Goal: Information Seeking & Learning: Find specific fact

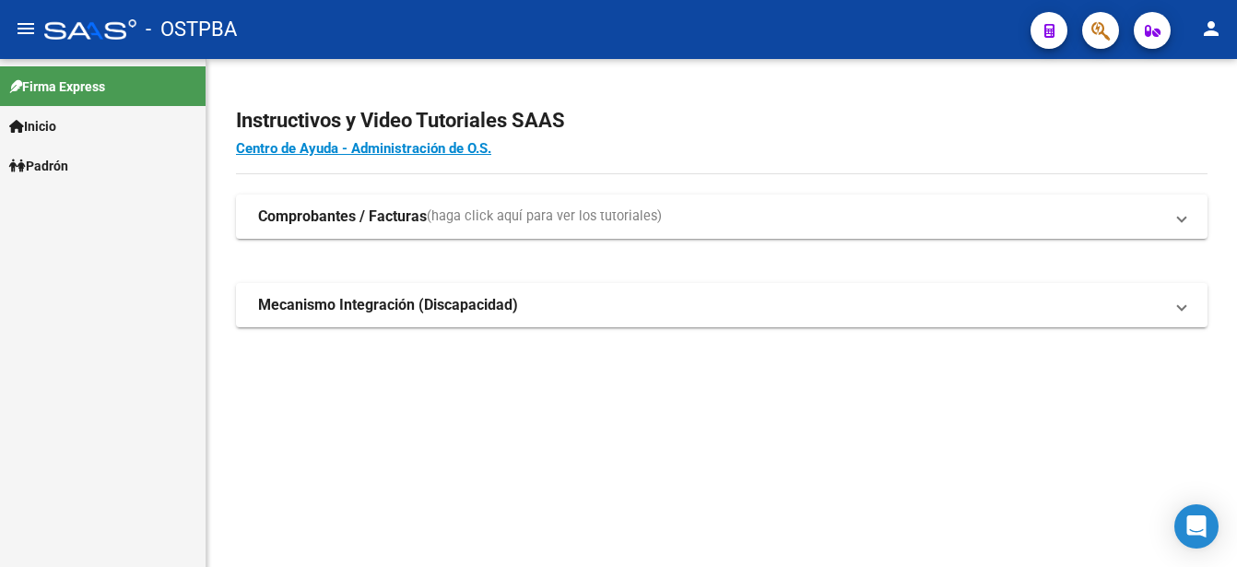
click at [68, 158] on span "Padrón" at bounding box center [38, 166] width 59 height 20
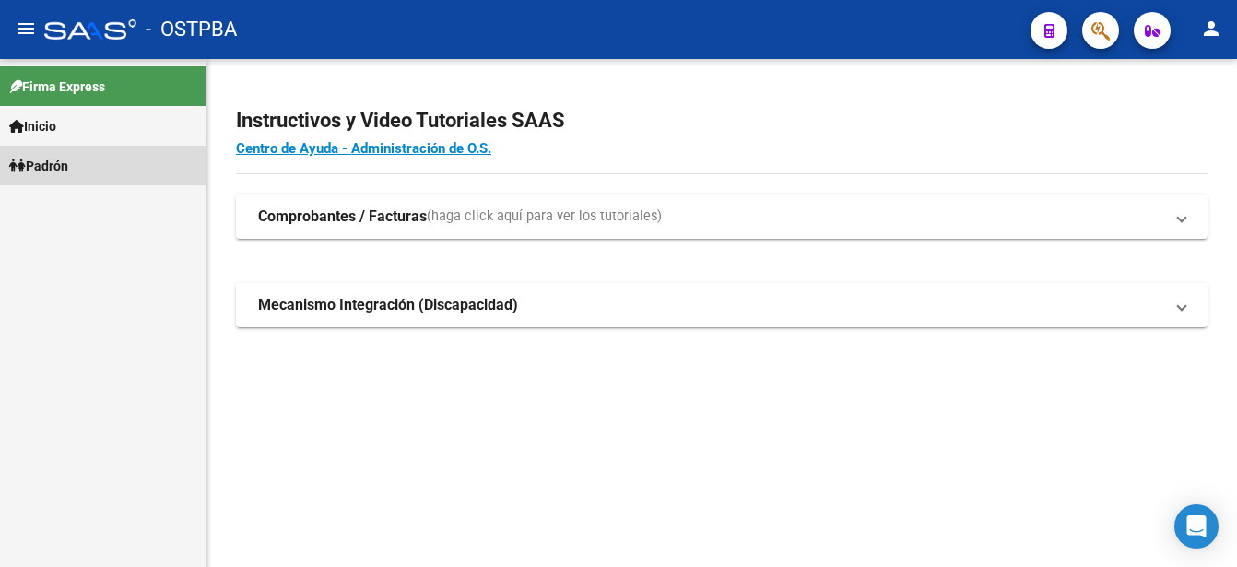
click at [68, 158] on span "Padrón" at bounding box center [38, 166] width 59 height 20
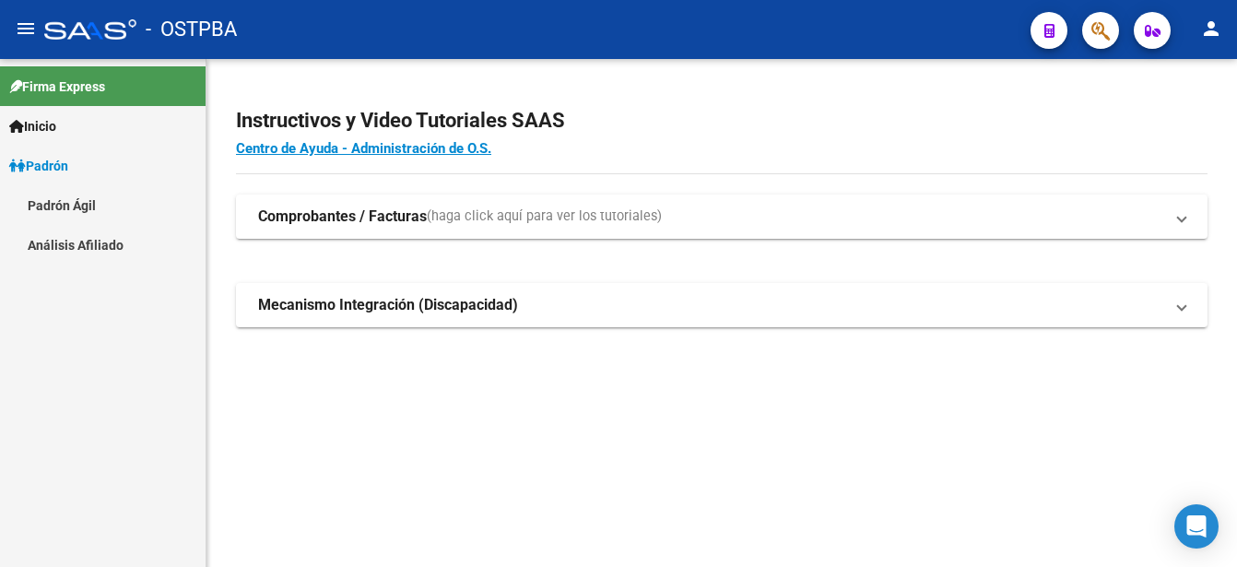
click at [56, 206] on link "Padrón Ágil" at bounding box center [103, 205] width 206 height 40
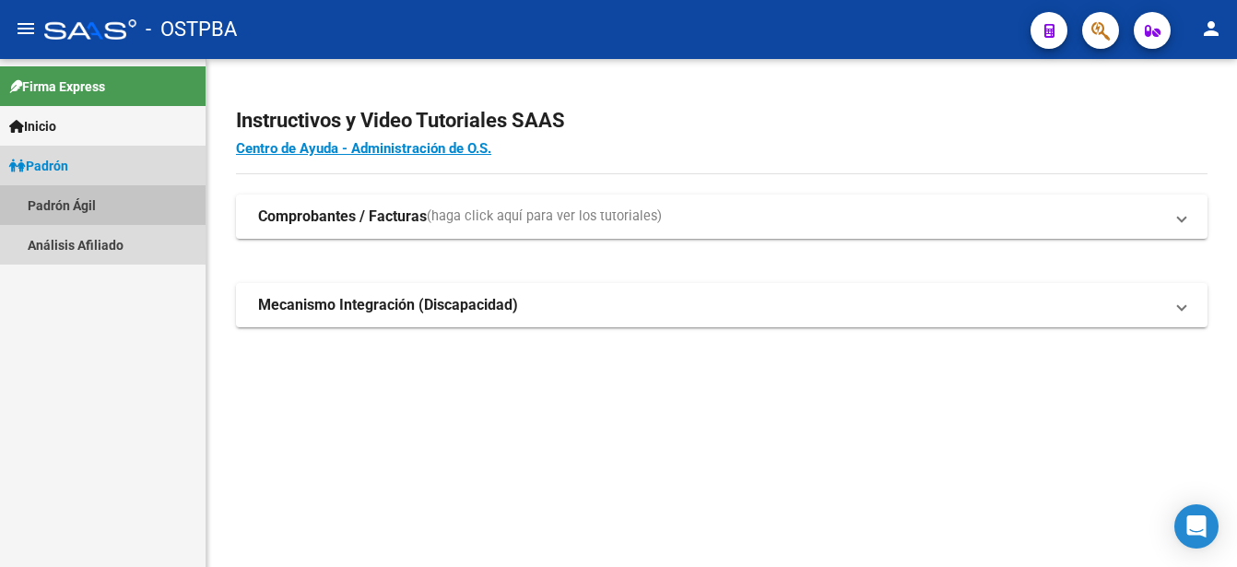
click at [56, 206] on link "Padrón Ágil" at bounding box center [103, 205] width 206 height 40
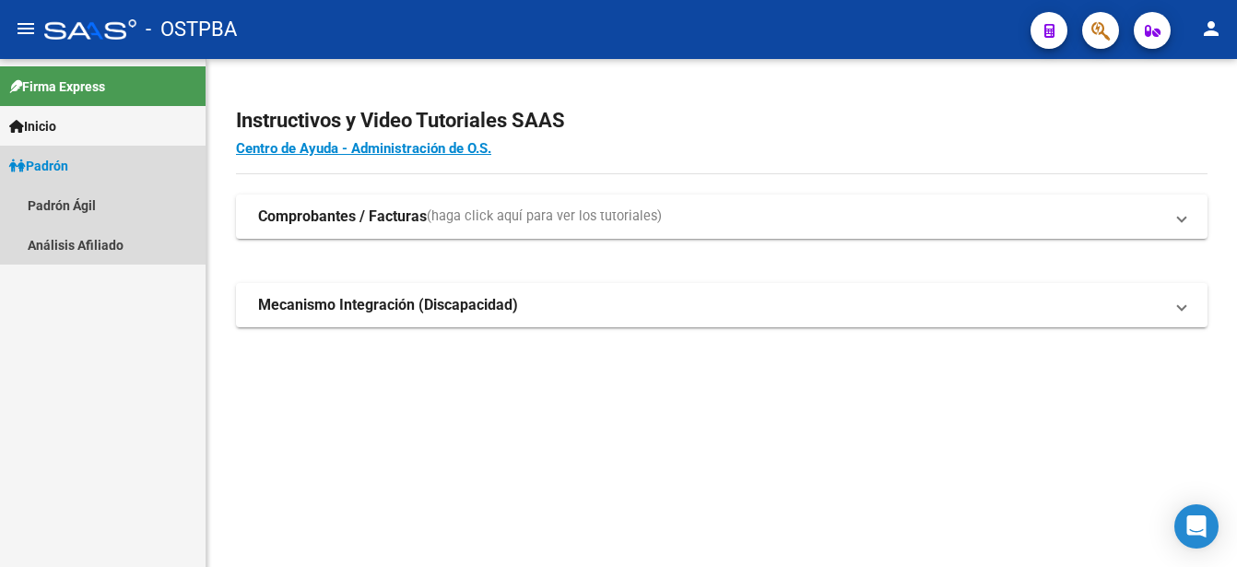
click at [51, 159] on span "Padrón" at bounding box center [38, 166] width 59 height 20
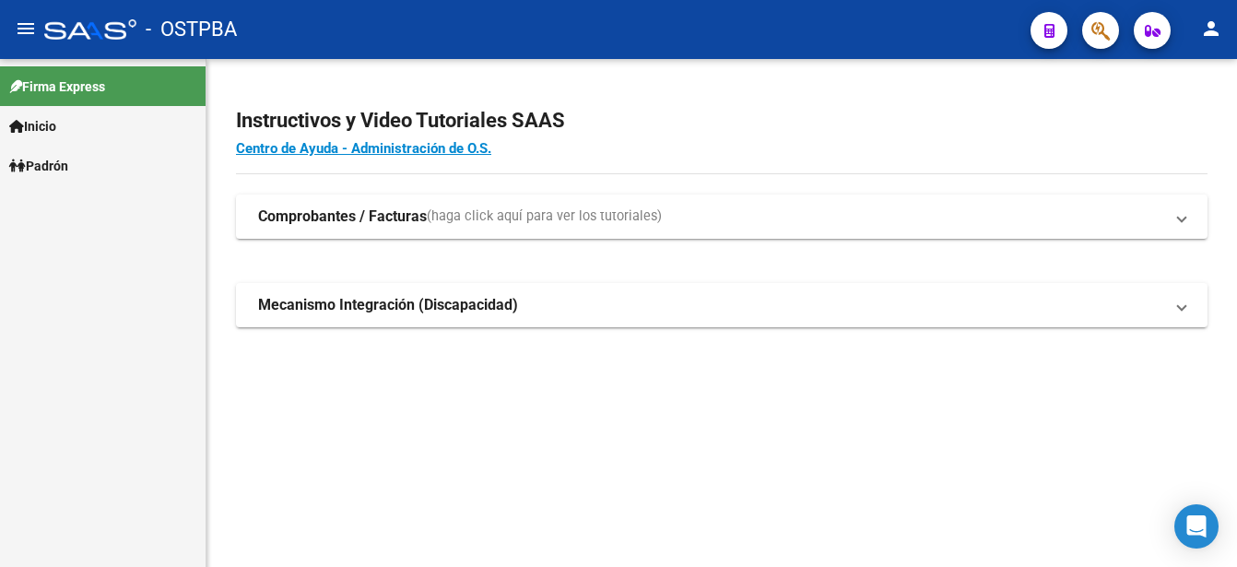
click at [47, 165] on span "Padrón" at bounding box center [38, 166] width 59 height 20
click at [46, 198] on link "Padrón Ágil" at bounding box center [103, 205] width 206 height 40
click at [60, 161] on span "Padrón" at bounding box center [38, 166] width 59 height 20
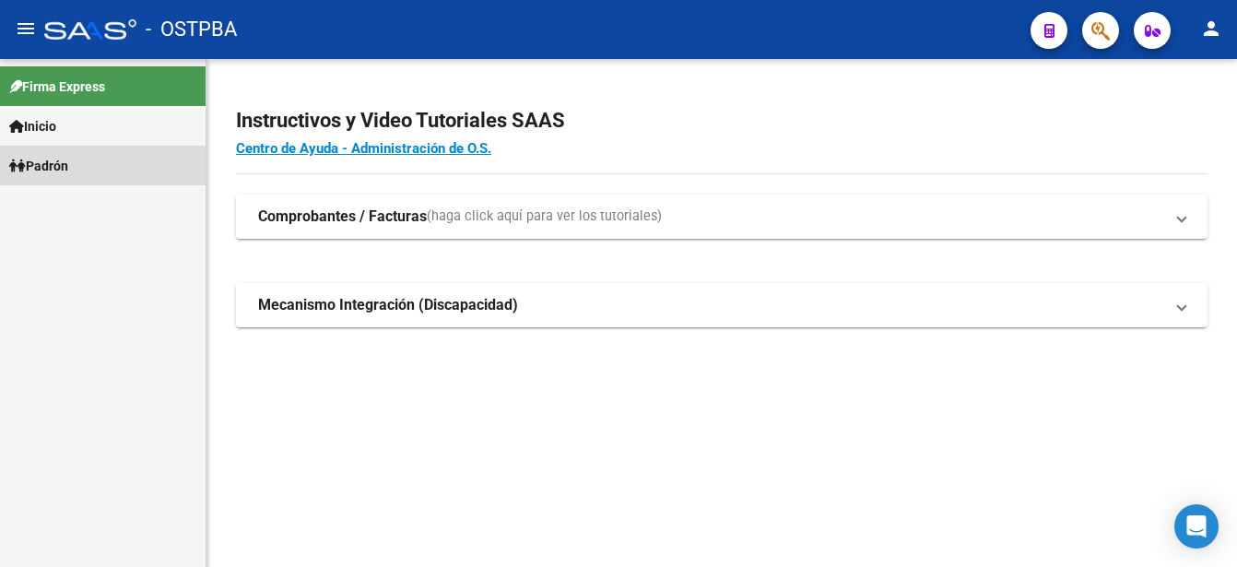
click at [60, 161] on span "Padrón" at bounding box center [38, 166] width 59 height 20
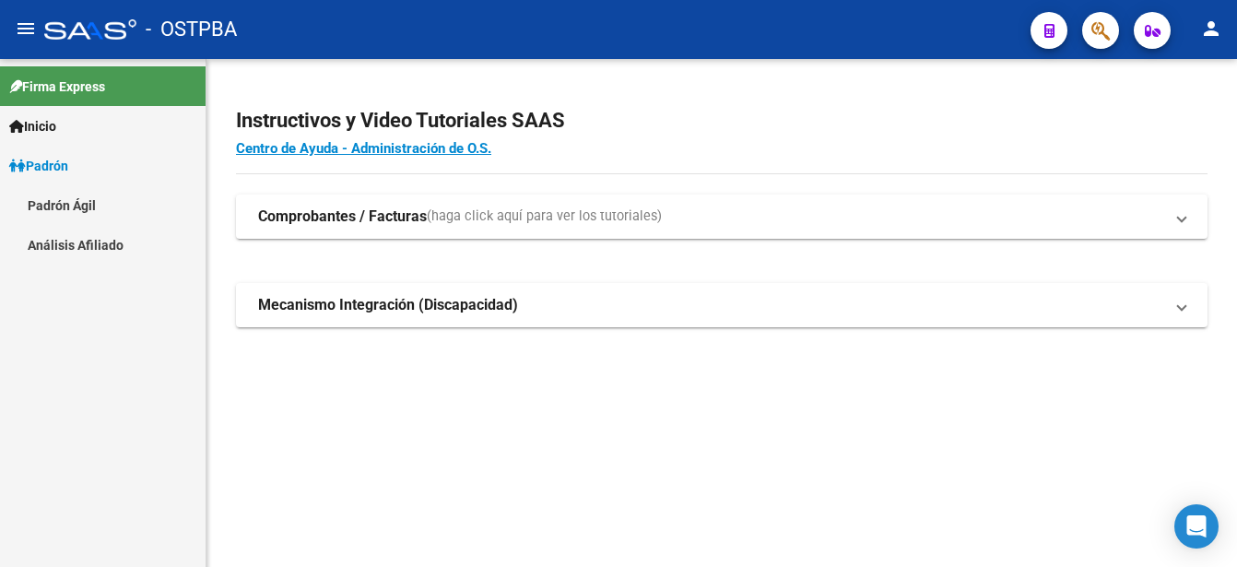
click at [51, 166] on span "Padrón" at bounding box center [38, 166] width 59 height 20
click at [52, 164] on span "Padrón" at bounding box center [38, 166] width 59 height 20
click at [75, 206] on link "Padrón Ágil" at bounding box center [103, 205] width 206 height 40
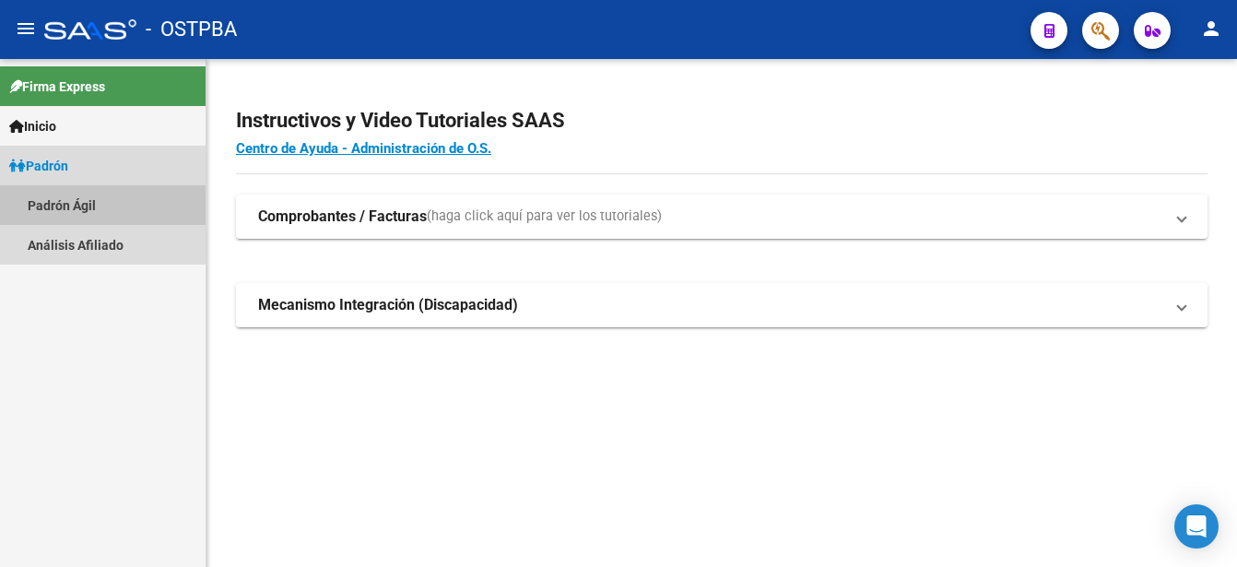
click at [76, 205] on link "Padrón Ágil" at bounding box center [103, 205] width 206 height 40
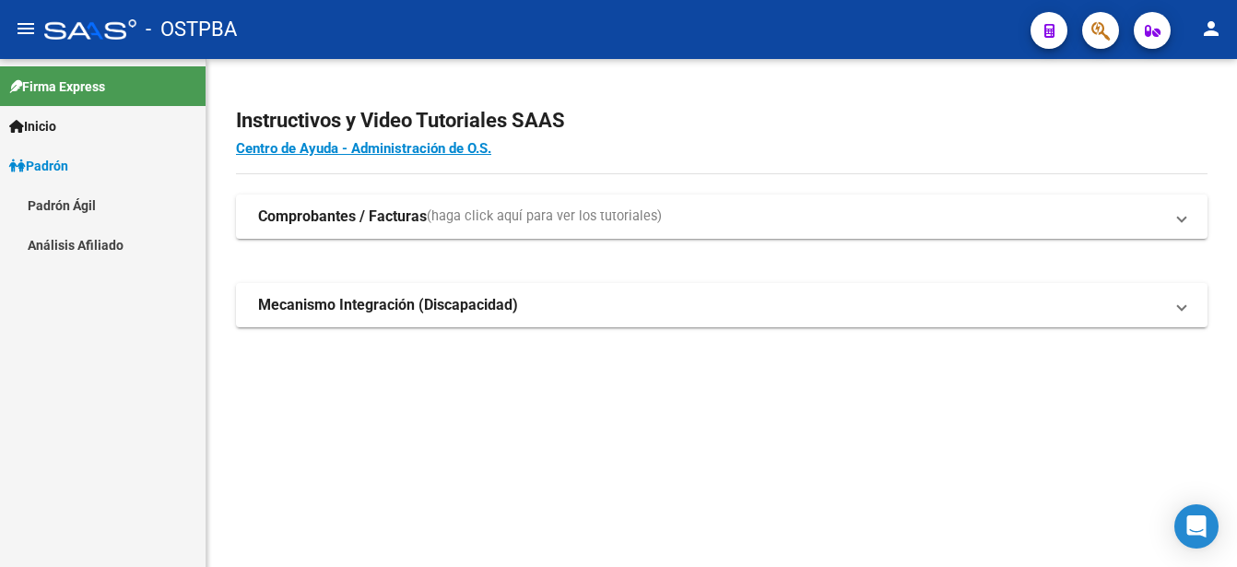
click at [56, 156] on span "Padrón" at bounding box center [38, 166] width 59 height 20
click at [61, 167] on span "Padrón" at bounding box center [38, 166] width 59 height 20
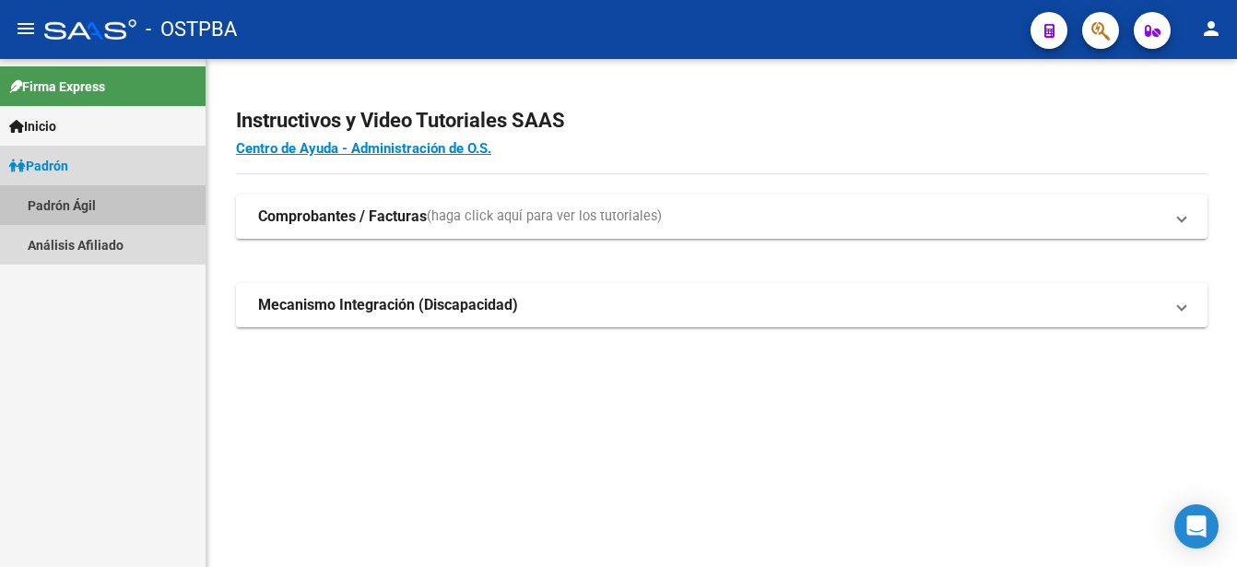
click at [57, 199] on link "Padrón Ágil" at bounding box center [103, 205] width 206 height 40
click at [58, 198] on link "Padrón Ágil" at bounding box center [103, 205] width 206 height 40
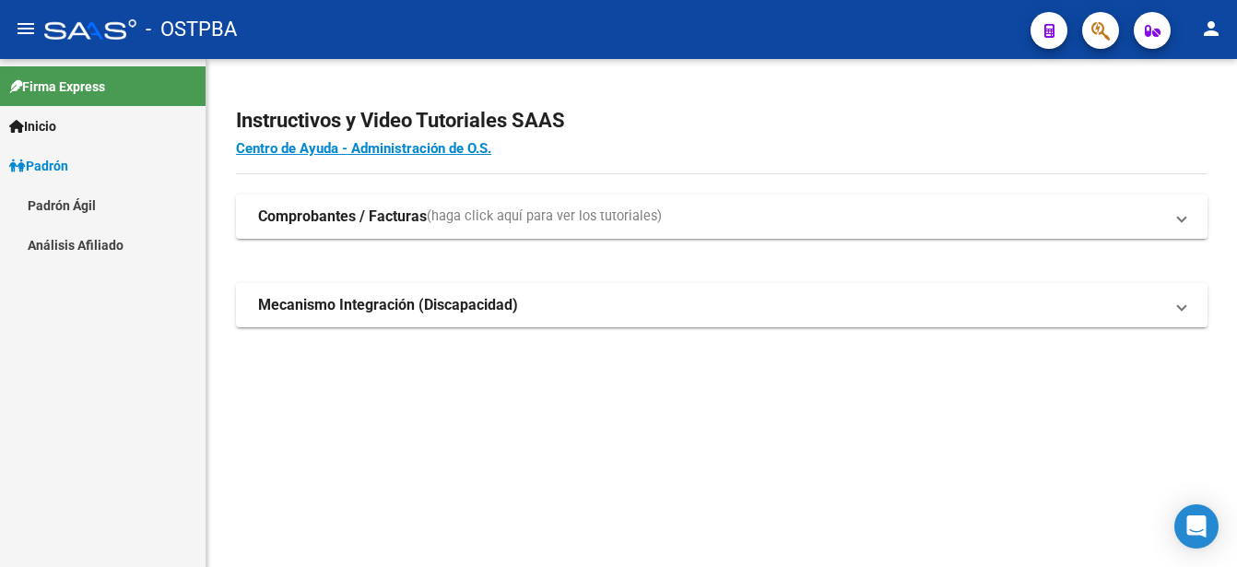
click at [57, 162] on span "Padrón" at bounding box center [38, 166] width 59 height 20
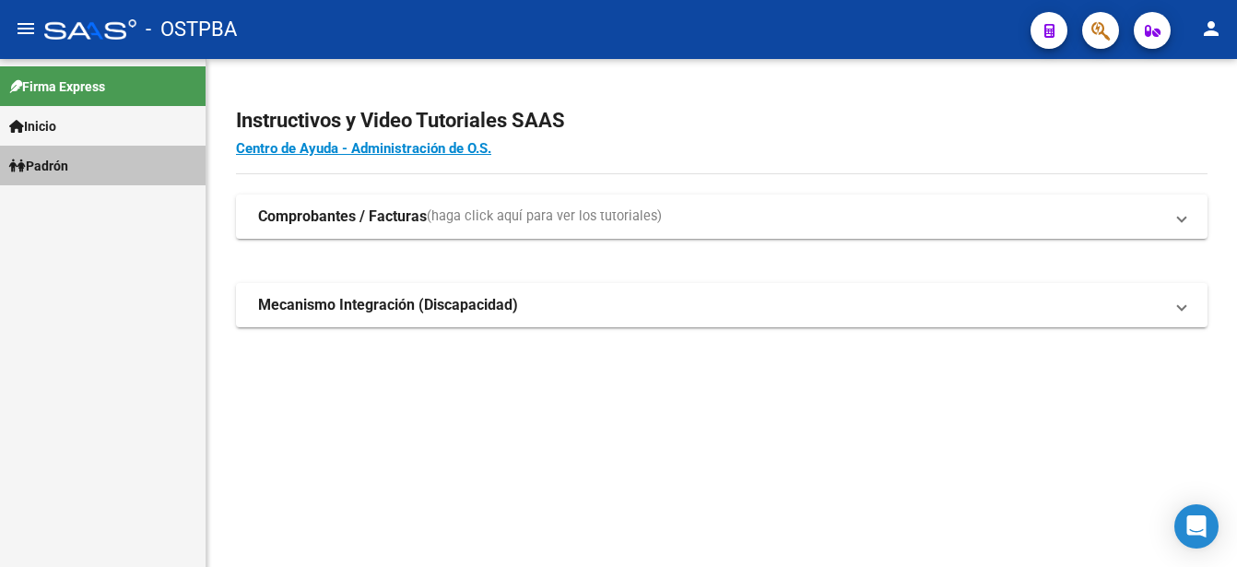
click at [57, 162] on span "Padrón" at bounding box center [38, 166] width 59 height 20
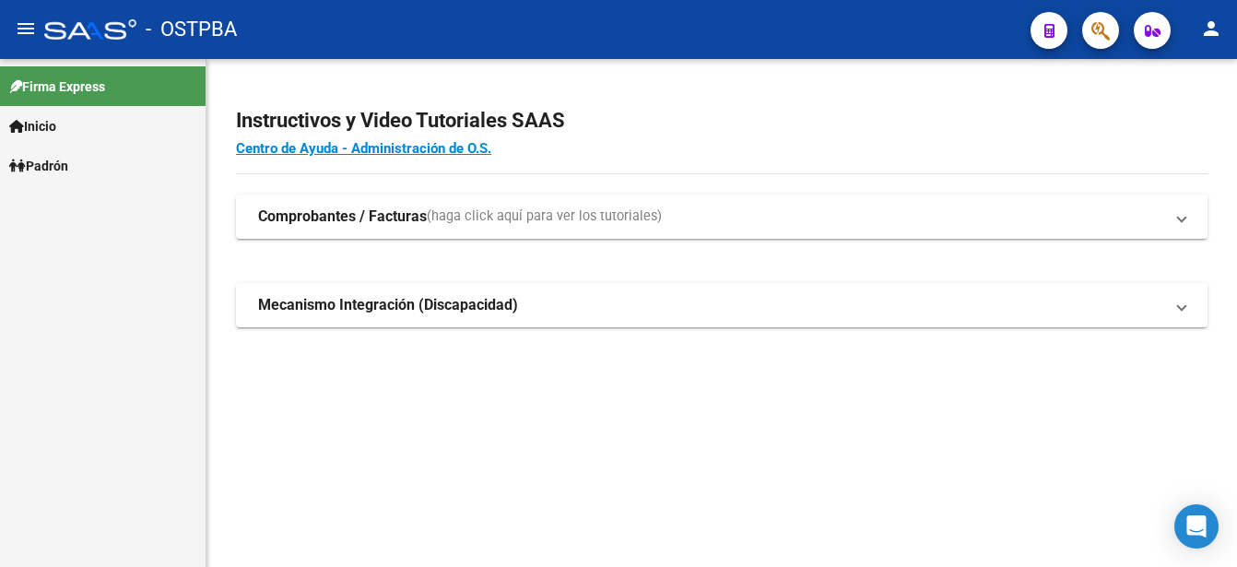
click at [113, 156] on link "Padrón" at bounding box center [103, 166] width 206 height 40
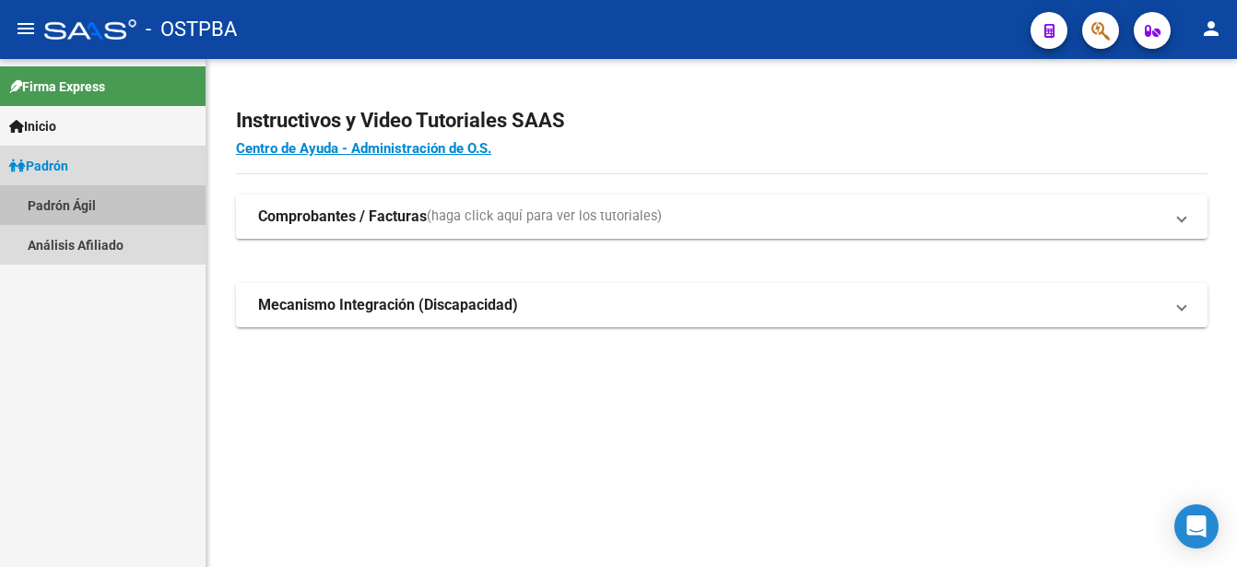
click at [89, 205] on link "Padrón Ágil" at bounding box center [103, 205] width 206 height 40
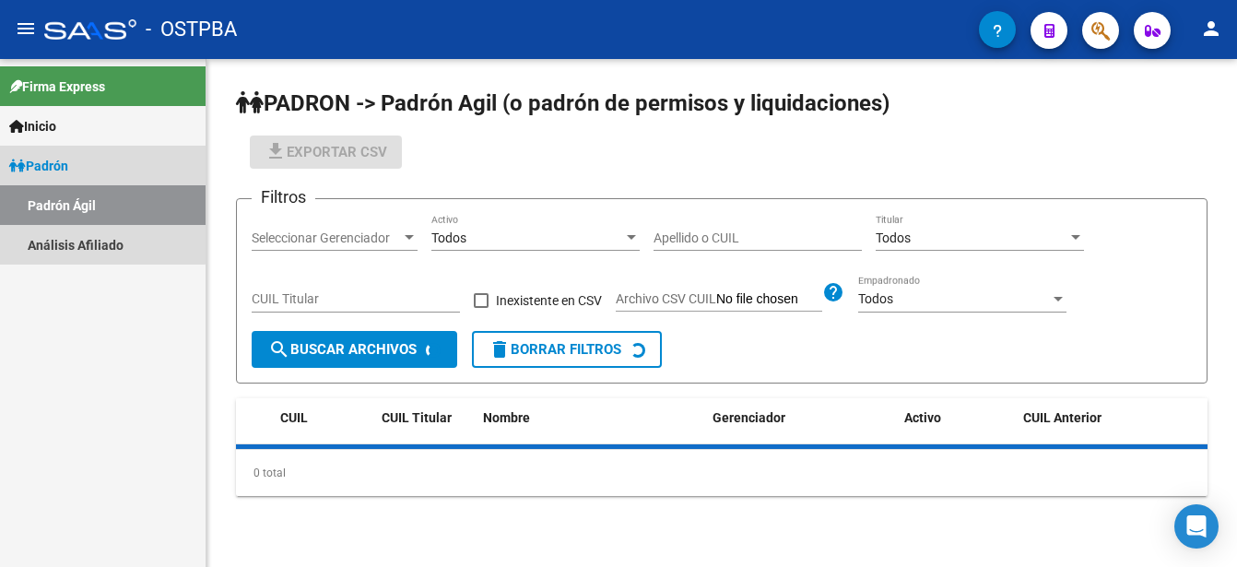
click at [90, 203] on link "Padrón Ágil" at bounding box center [103, 205] width 206 height 40
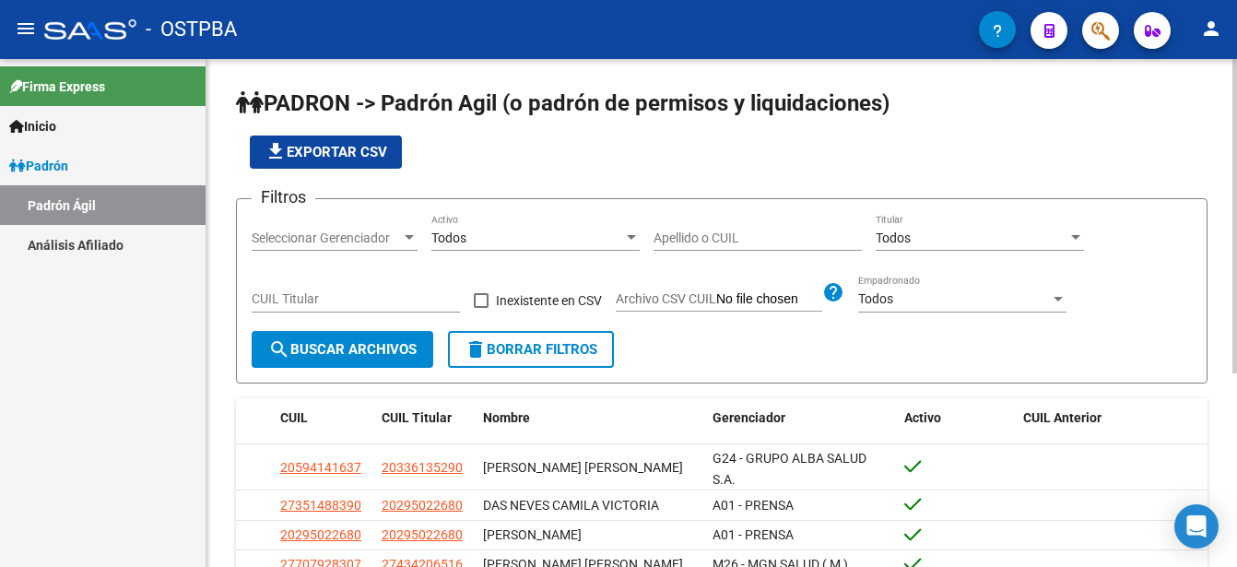
click at [659, 237] on input "Apellido o CUIL" at bounding box center [757, 238] width 208 height 16
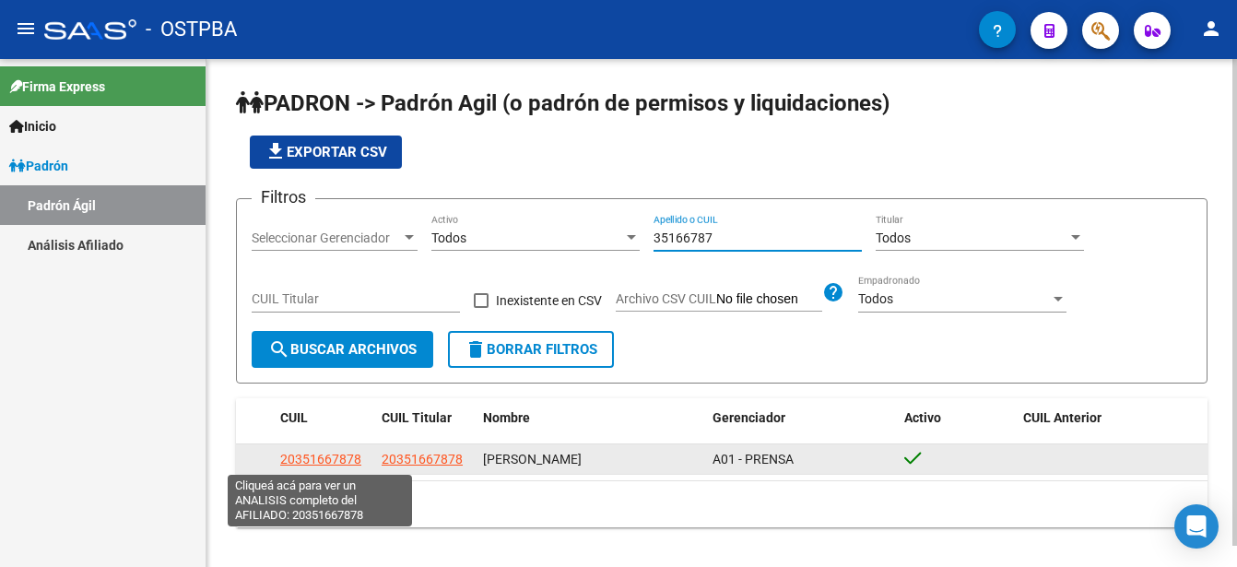
type input "35166787"
click at [307, 458] on span "20351667878" at bounding box center [320, 459] width 81 height 15
